Goal: Browse casually

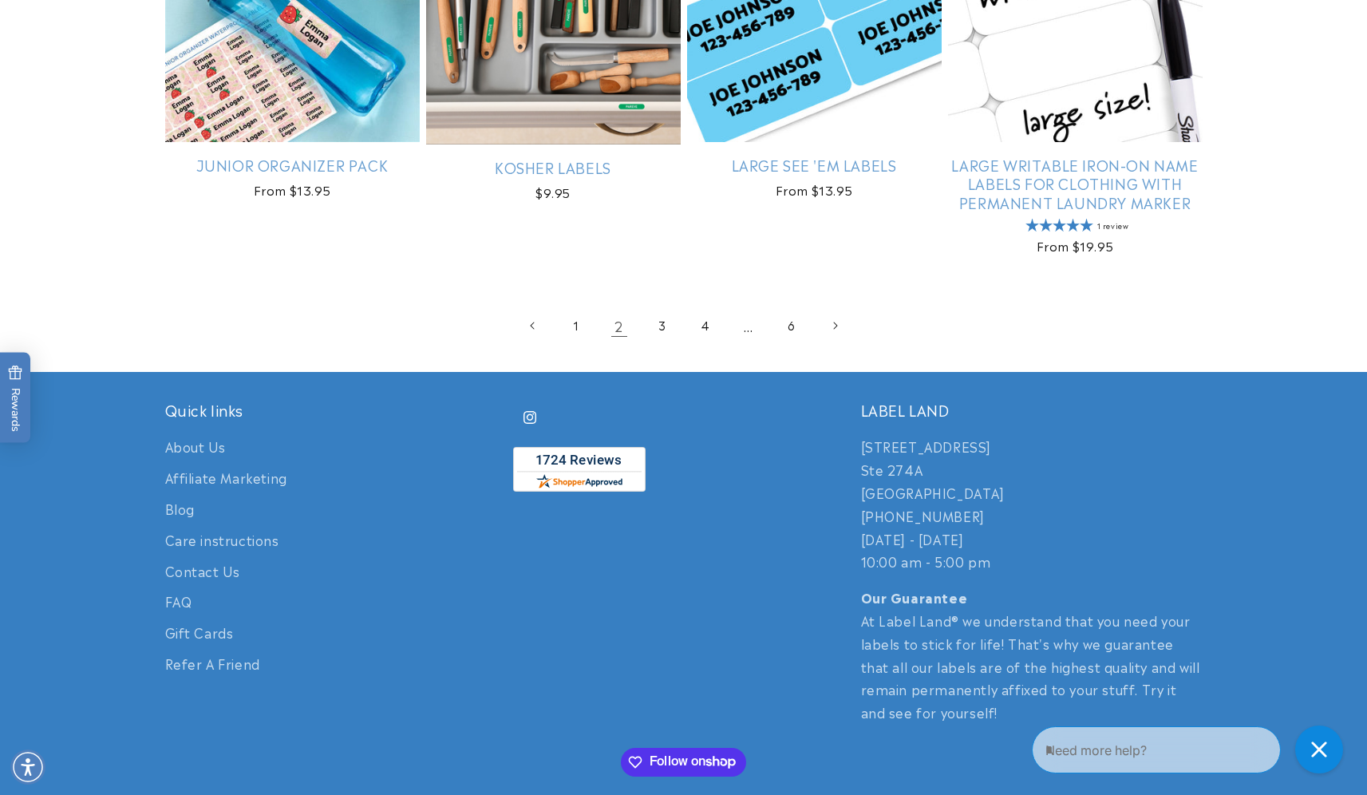
scroll to position [3402, 0]
